Goal: Task Accomplishment & Management: Manage account settings

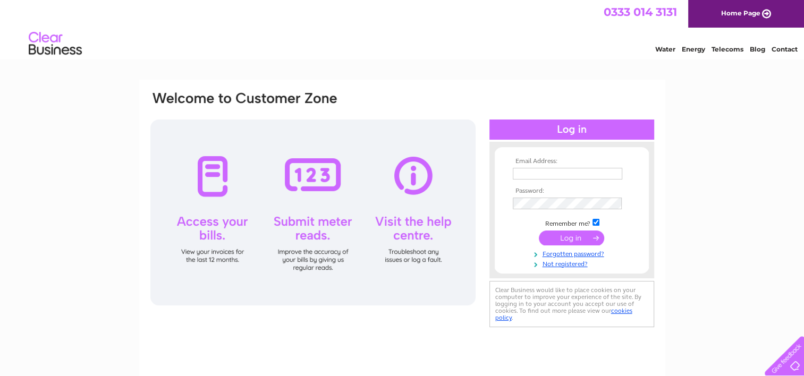
click at [528, 174] on input "text" at bounding box center [567, 174] width 109 height 12
type input "[EMAIL_ADDRESS][DOMAIN_NAME]"
click at [575, 252] on link "Forgotten password?" at bounding box center [573, 253] width 121 height 10
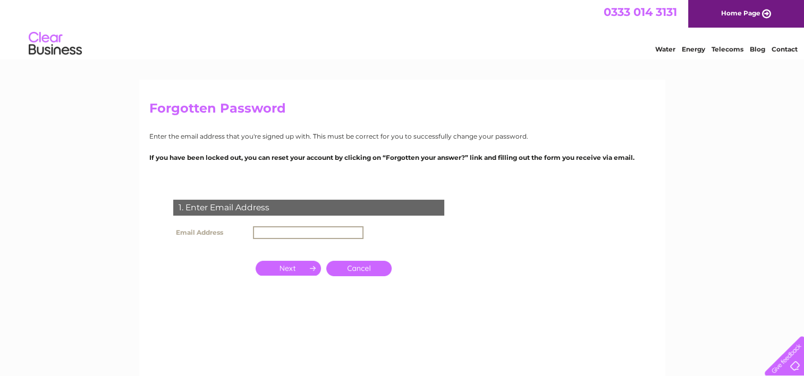
click at [339, 227] on input "text" at bounding box center [308, 232] width 110 height 13
type input "[EMAIL_ADDRESS][DOMAIN_NAME]"
click at [295, 263] on input "button" at bounding box center [287, 268] width 65 height 15
